Goal: Information Seeking & Learning: Find specific fact

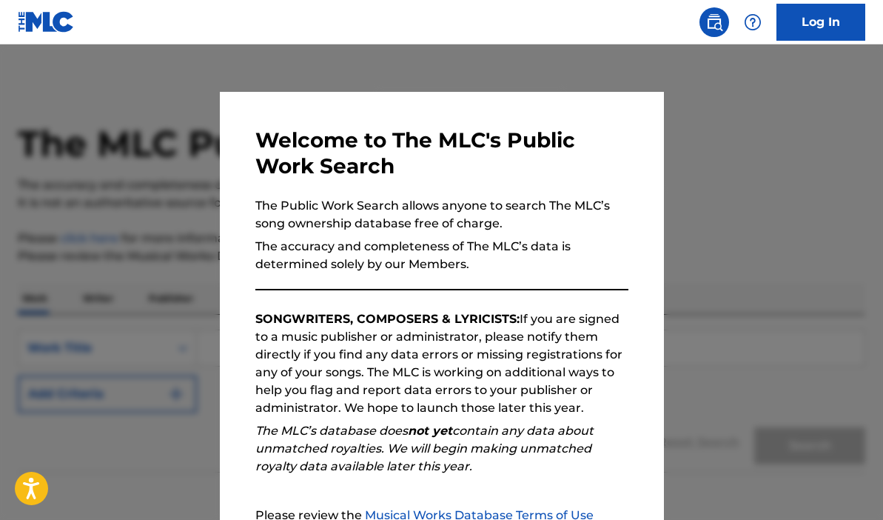
scroll to position [77, 0]
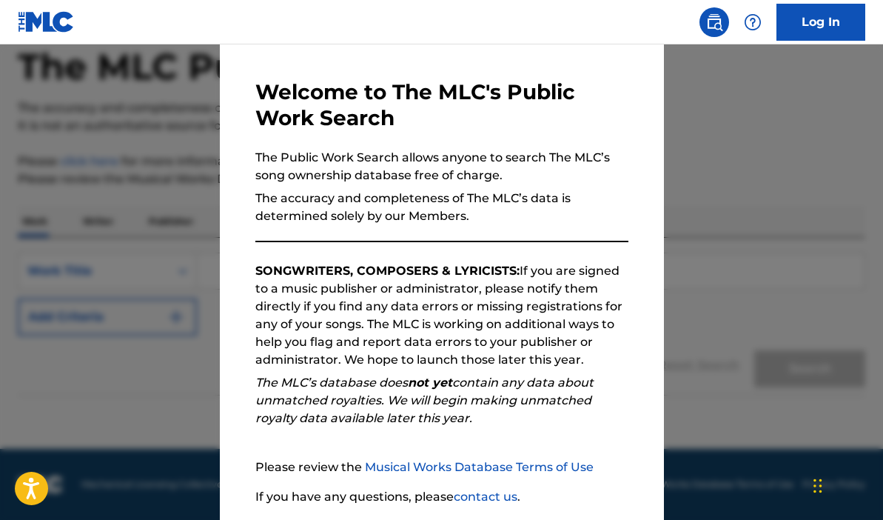
drag, startPoint x: 491, startPoint y: 313, endPoint x: 491, endPoint y: 300, distance: 13.3
click at [491, 304] on p "SONGWRITERS, COMPOSERS & LYRICISTS: If you are signed to a music publisher or a…" at bounding box center [441, 315] width 373 height 107
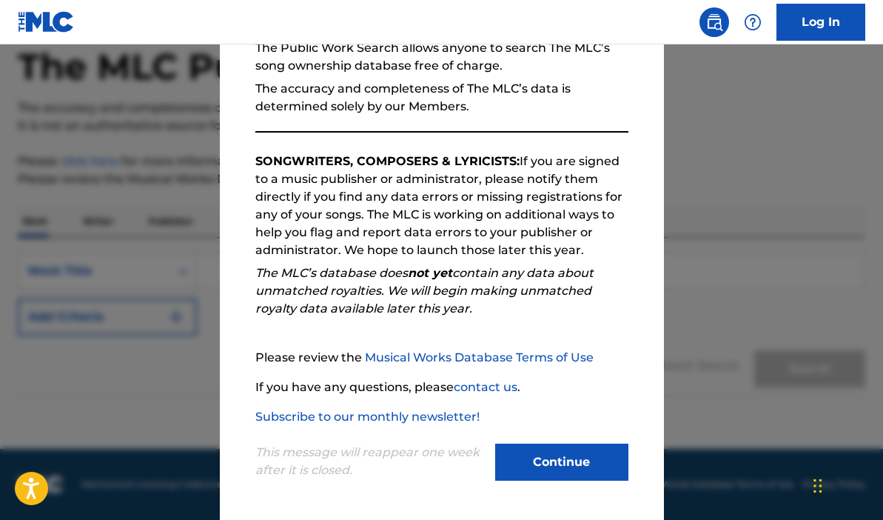
click at [534, 469] on button "Continue" at bounding box center [561, 461] width 133 height 37
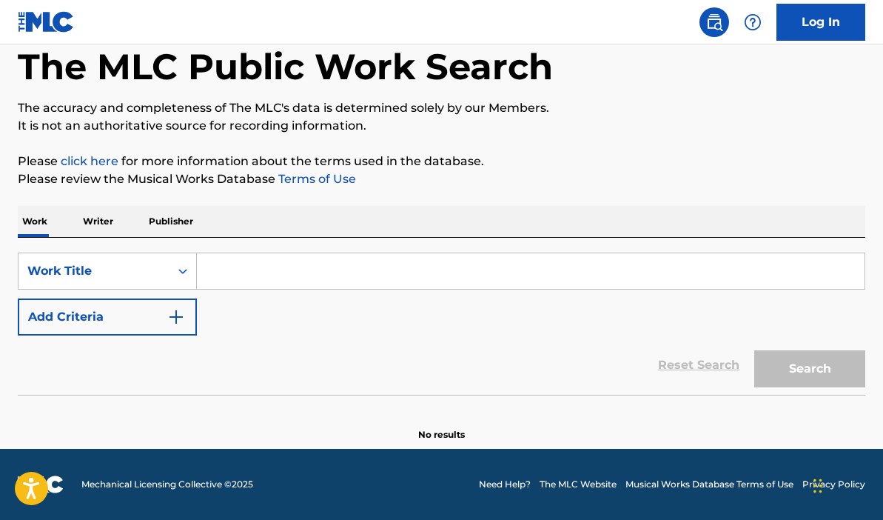
click at [247, 278] on input "Search Form" at bounding box center [531, 271] width 668 height 36
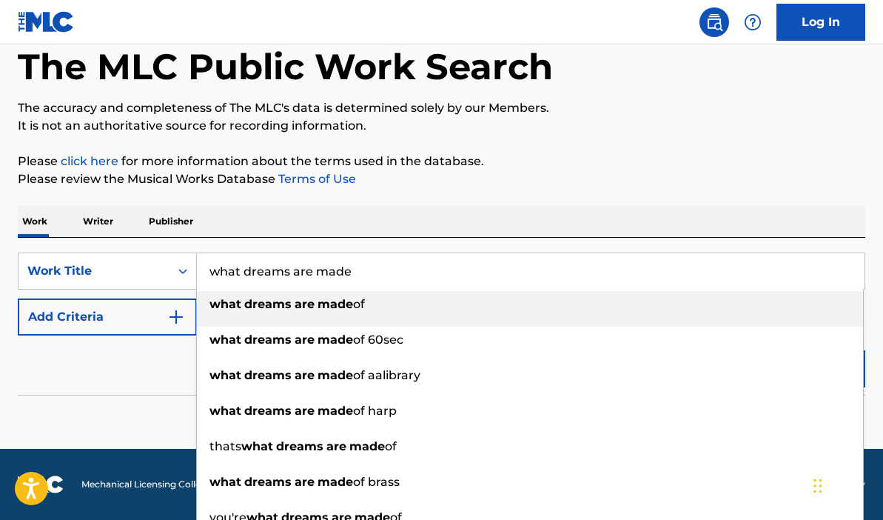
type input "what dreams are made"
click at [264, 304] on strong "dreams" at bounding box center [267, 304] width 47 height 14
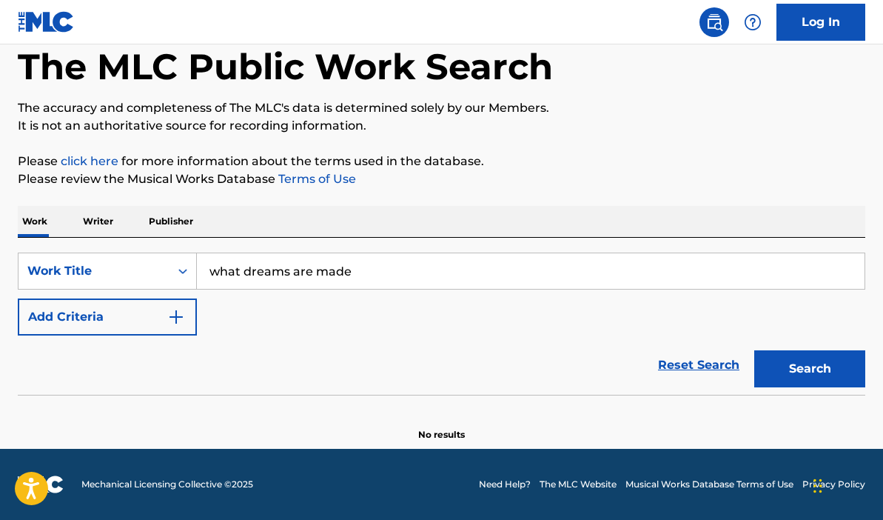
click at [781, 369] on button "Search" at bounding box center [809, 368] width 111 height 37
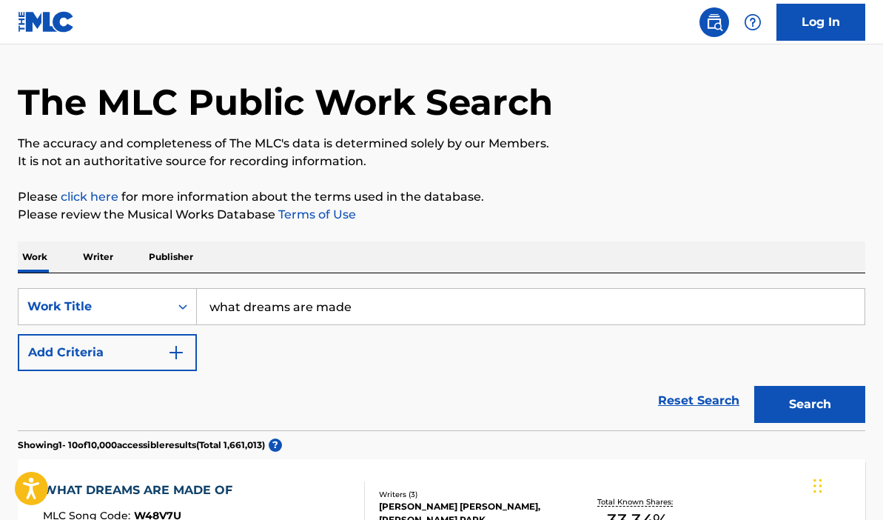
scroll to position [98, 0]
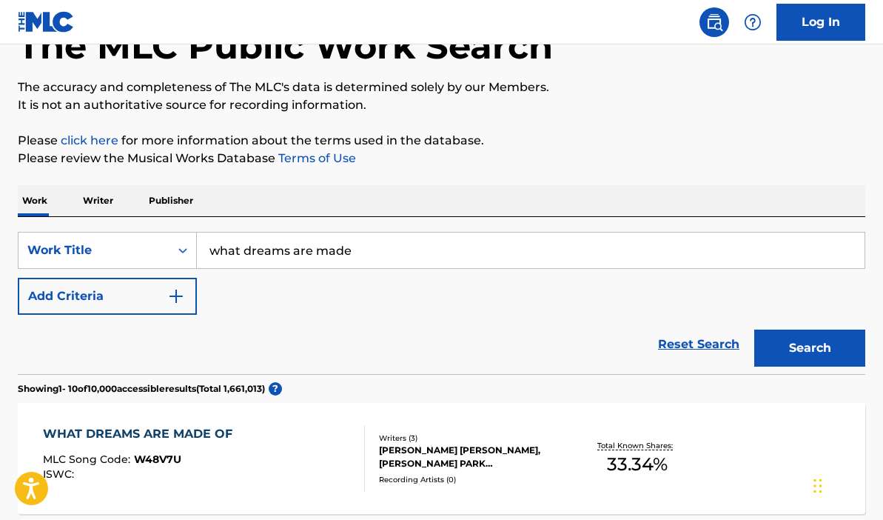
click at [173, 298] on img "Search Form" at bounding box center [176, 296] width 18 height 18
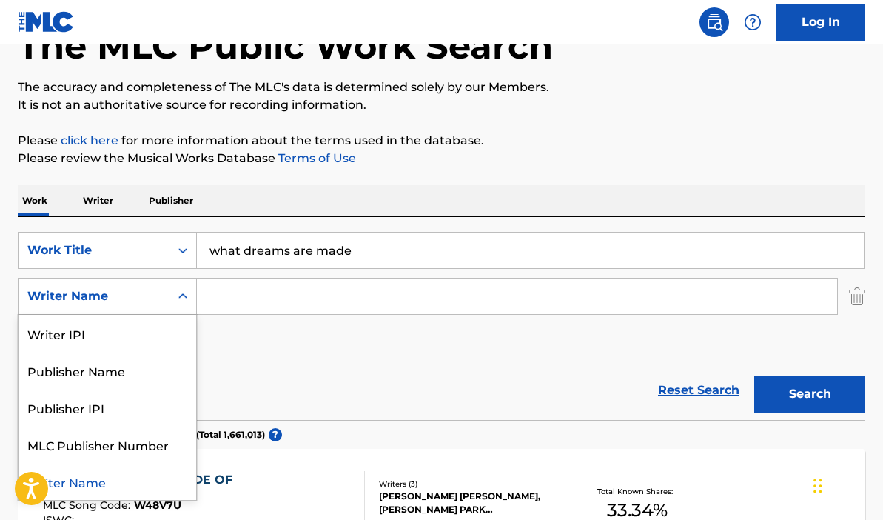
click at [178, 298] on icon "Search Form" at bounding box center [182, 296] width 15 height 15
click at [134, 375] on div "Publisher Name" at bounding box center [108, 370] width 178 height 37
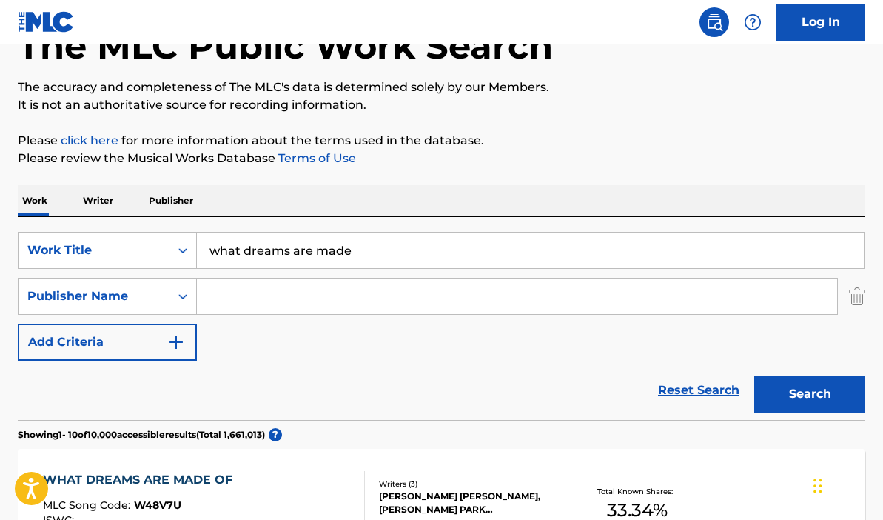
click at [241, 284] on input "Search Form" at bounding box center [517, 296] width 640 height 36
type input "[PERSON_NAME] disney records"
click at [797, 396] on button "Search" at bounding box center [809, 393] width 111 height 37
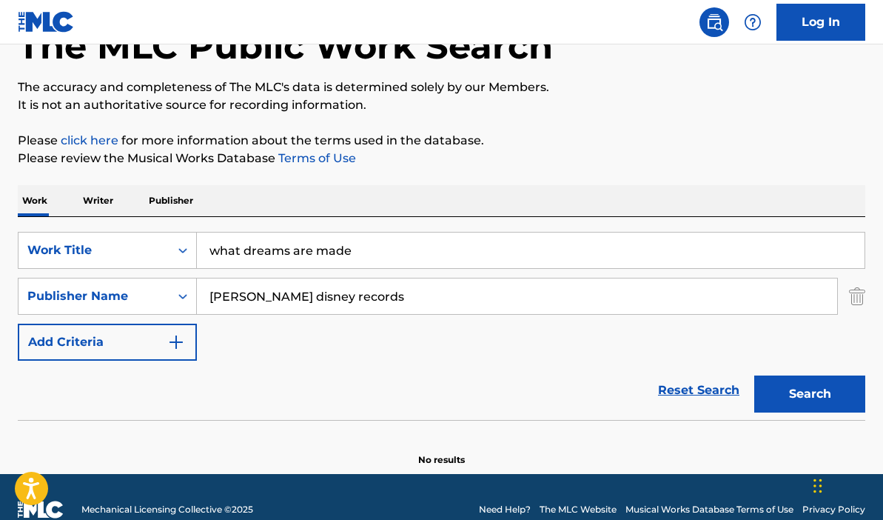
scroll to position [123, 0]
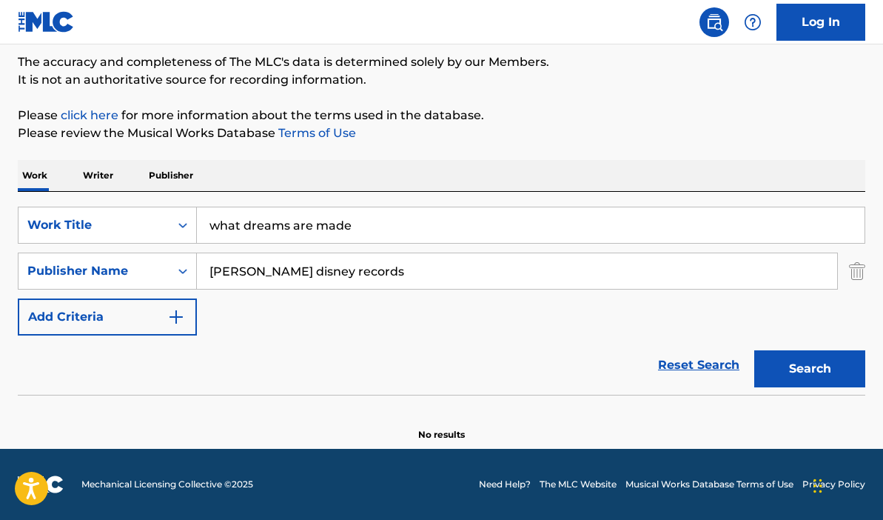
drag, startPoint x: 341, startPoint y: 270, endPoint x: 275, endPoint y: 278, distance: 67.0
click at [275, 278] on input "[PERSON_NAME] disney records" at bounding box center [517, 271] width 640 height 36
drag, startPoint x: 380, startPoint y: 264, endPoint x: 285, endPoint y: 263, distance: 95.5
click at [285, 263] on input "[PERSON_NAME] disney records" at bounding box center [517, 271] width 640 height 36
type input "[PERSON_NAME]"
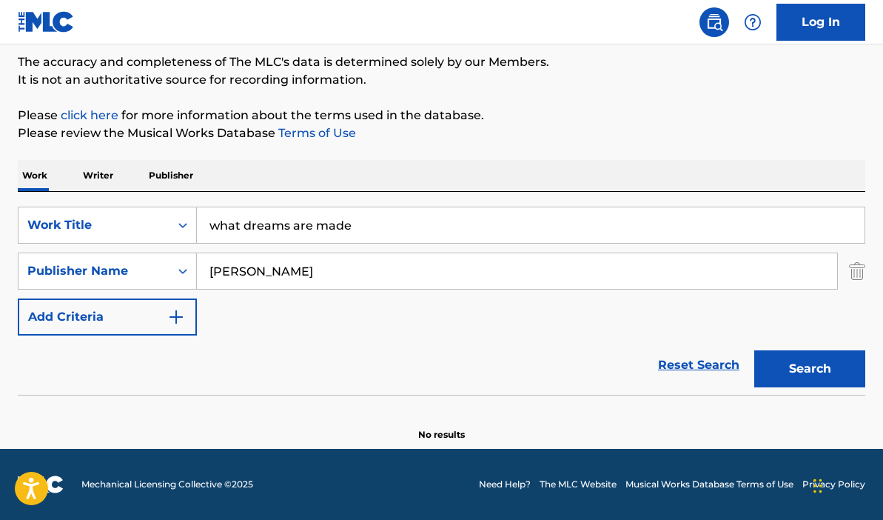
click at [801, 378] on button "Search" at bounding box center [809, 368] width 111 height 37
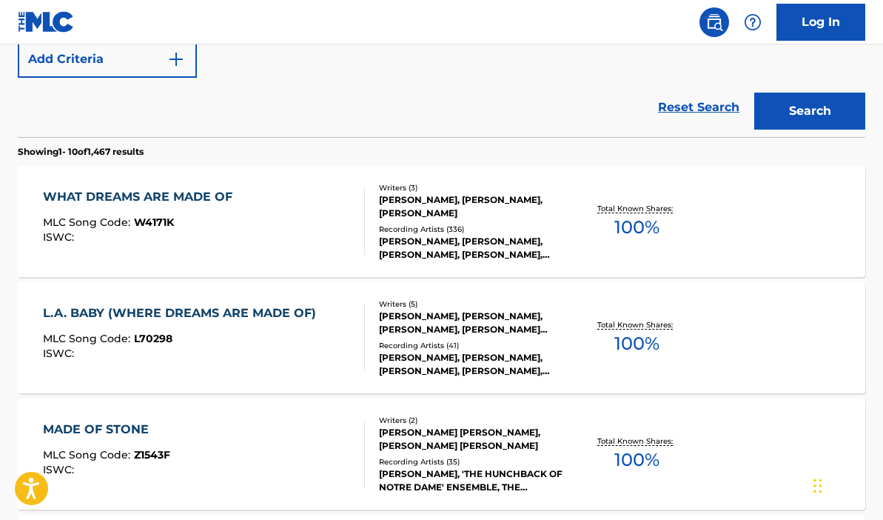
scroll to position [388, 0]
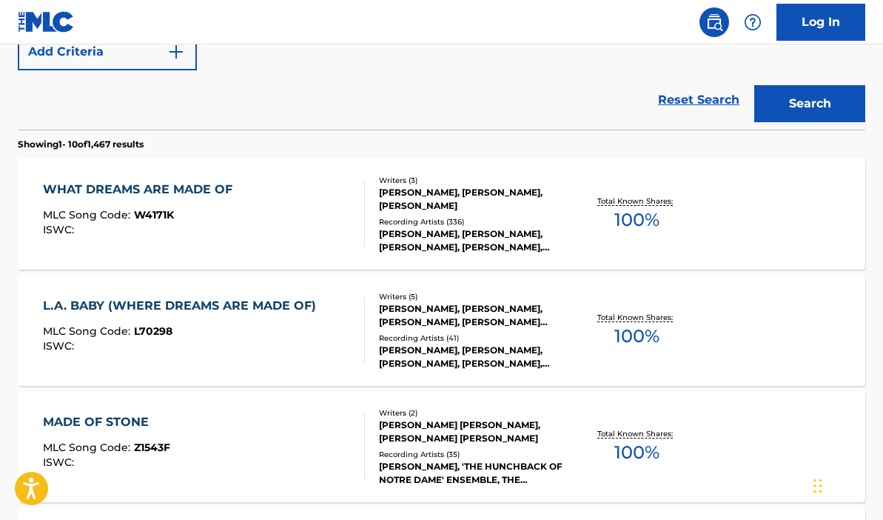
click at [287, 203] on div "WHAT DREAMS ARE MADE OF MLC Song Code : W4171K ISWC :" at bounding box center [204, 214] width 322 height 67
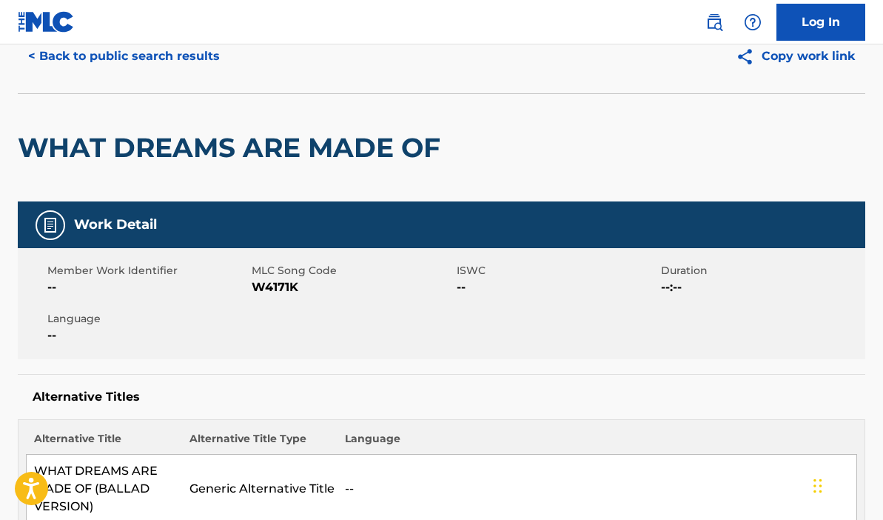
scroll to position [58, 0]
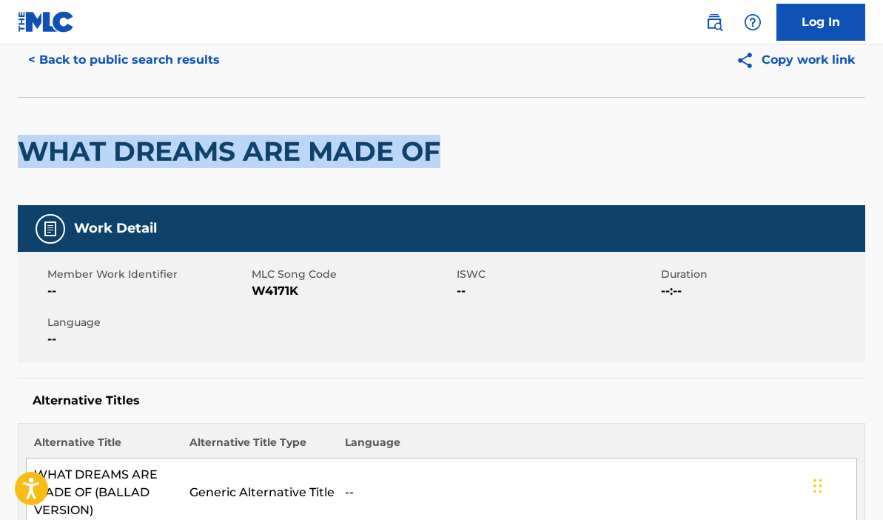
drag, startPoint x: 444, startPoint y: 151, endPoint x: 30, endPoint y: 142, distance: 414.6
click at [30, 142] on h2 "WHAT DREAMS ARE MADE OF" at bounding box center [233, 151] width 430 height 33
copy h2 "WHAT DREAMS ARE MADE OF"
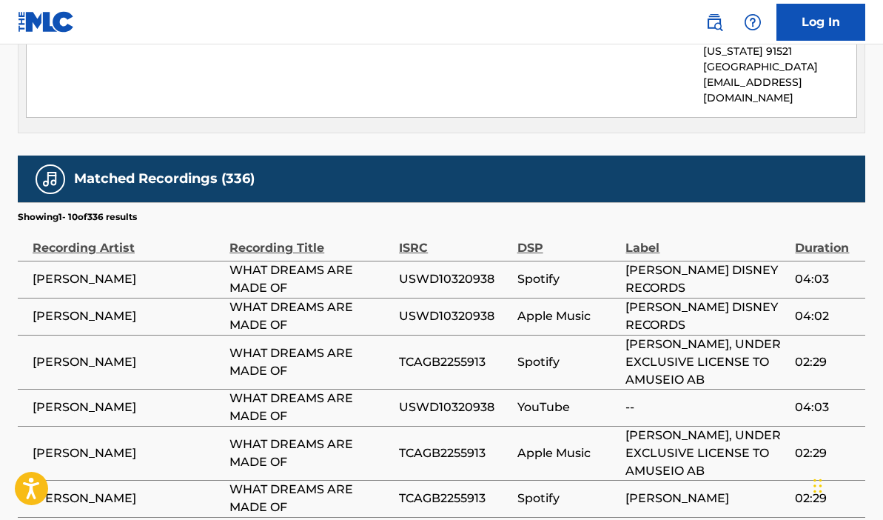
scroll to position [1173, 0]
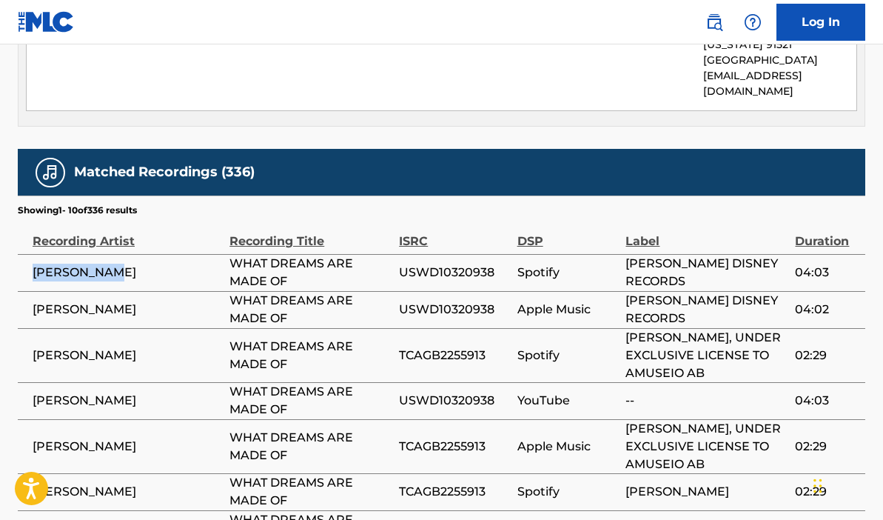
drag, startPoint x: 120, startPoint y: 204, endPoint x: 33, endPoint y: 206, distance: 86.6
click at [33, 264] on span "[PERSON_NAME]" at bounding box center [128, 273] width 190 height 18
copy span "[PERSON_NAME]"
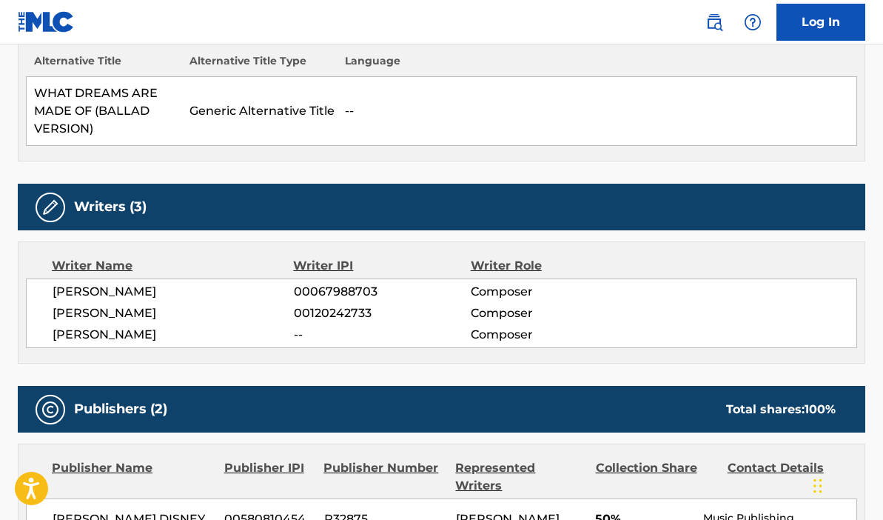
scroll to position [469, 0]
